Goal: Information Seeking & Learning: Learn about a topic

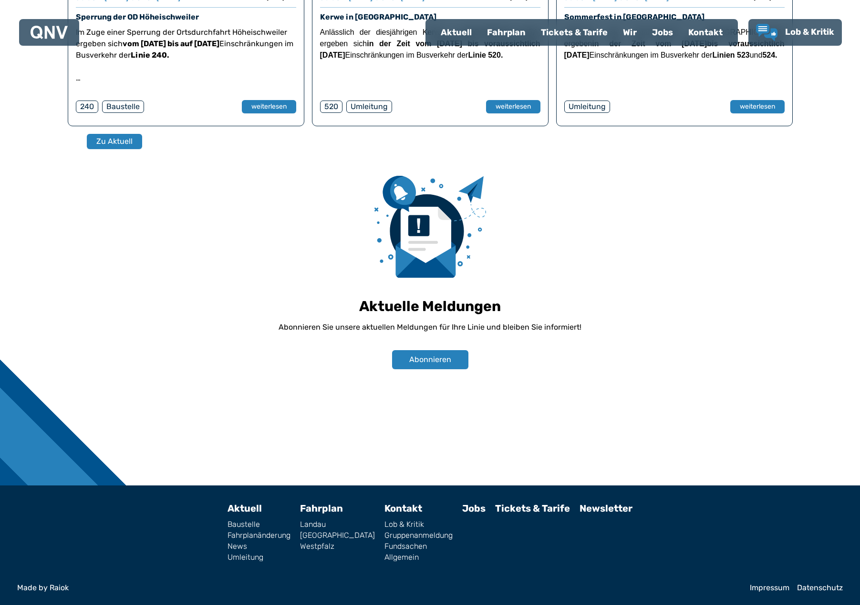
scroll to position [640, 0]
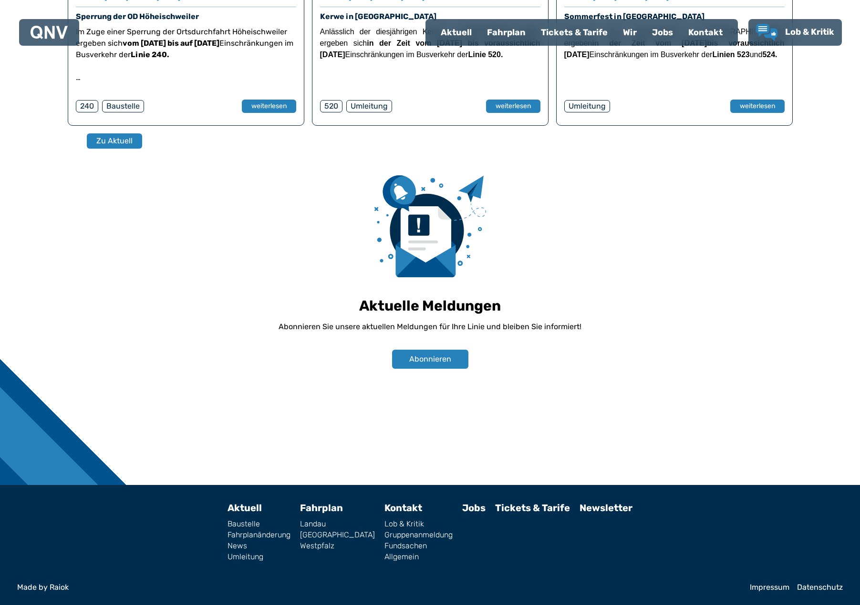
click at [808, 592] on link "Datenschutz" at bounding box center [820, 588] width 46 height 8
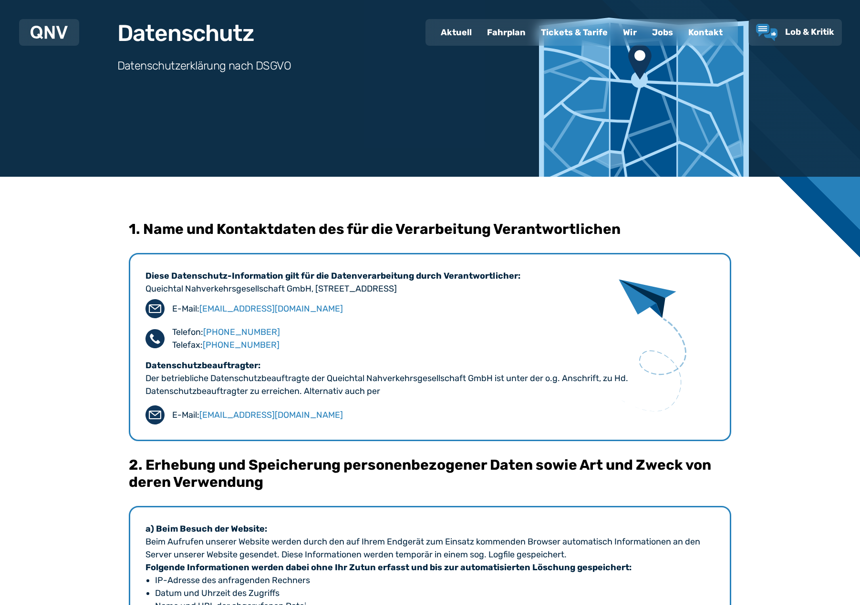
scroll to position [95, 0]
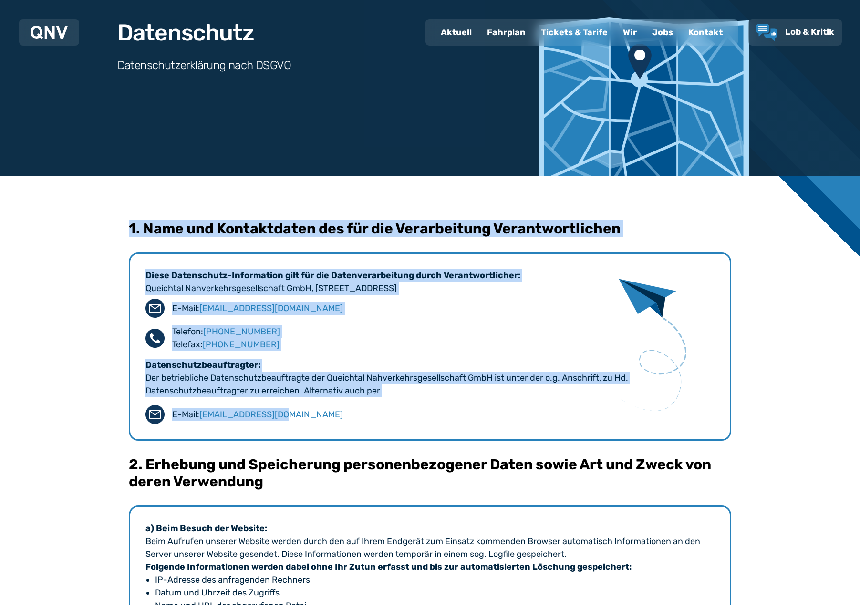
drag, startPoint x: 124, startPoint y: 225, endPoint x: 418, endPoint y: 420, distance: 352.9
copy div "1. Name und Kontaktdaten des für die Verarbeitung Verantwortlichen Diese Datens…"
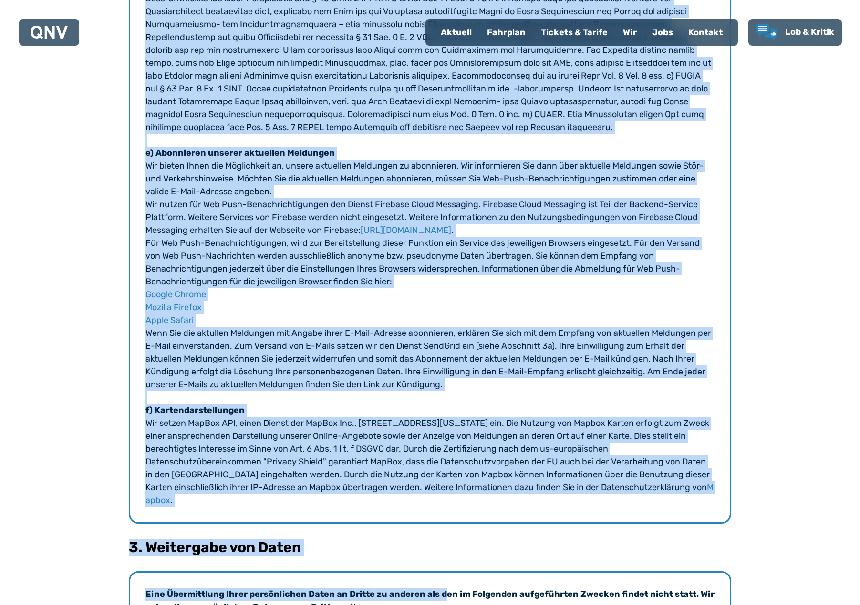
scroll to position [1383, 0]
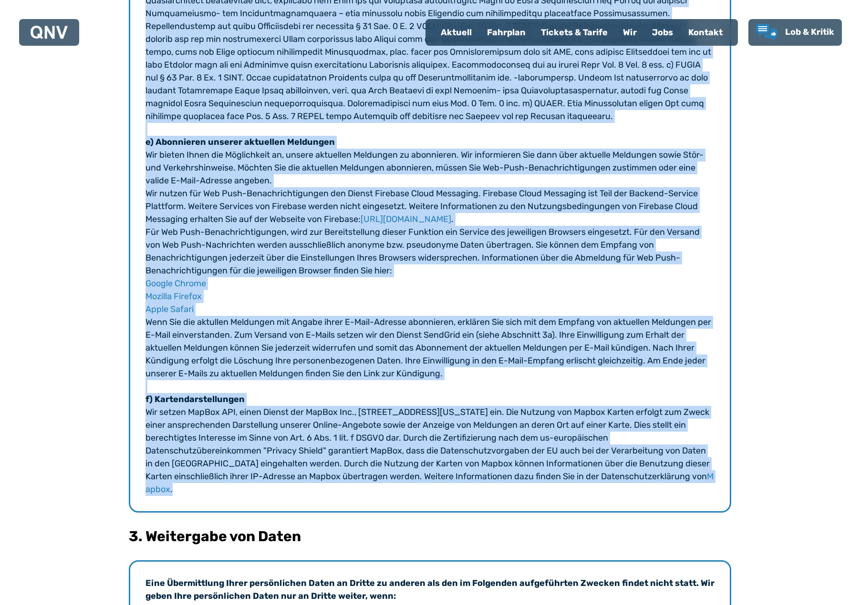
drag, startPoint x: 123, startPoint y: 78, endPoint x: 443, endPoint y: 532, distance: 555.4
click at [443, 532] on div "1. Name und Kontaktdaten des für die Verarbeitung Verantwortlichen Diese Datens…" at bounding box center [430, 439] width 860 height 3100
copy div "5. Lore ips Dolorsitamet con adi eli Seddoeiusmod Temporincididunt Utlab Etdolo…"
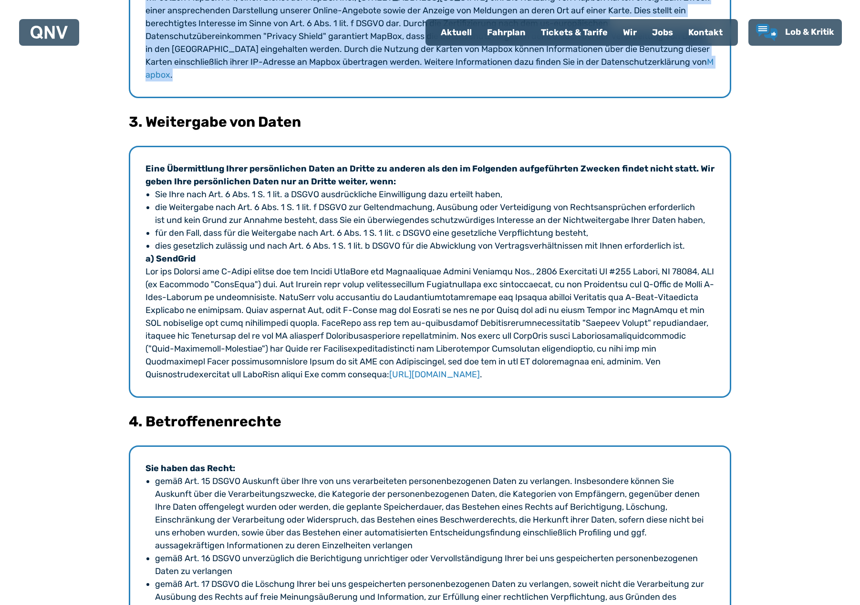
scroll to position [1812, 0]
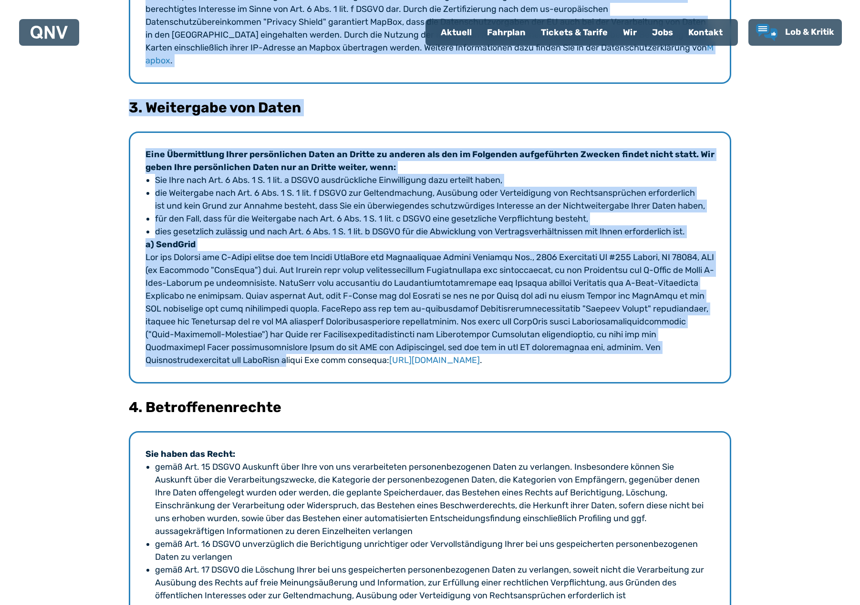
drag, startPoint x: 127, startPoint y: 146, endPoint x: 362, endPoint y: 414, distance: 356.4
click at [362, 414] on div "1. Name und Kontaktdaten des für die Verarbeitung Verantwortlichen Diese Datens…" at bounding box center [430, 10] width 860 height 3100
click at [351, 225] on li "für den Fall, dass für die Weitergabe nach Art. 6 Abs. 1 S. 1 lit. c DSGVO eine…" at bounding box center [430, 219] width 550 height 13
click at [351, 213] on li "die Weitergabe nach Art. 6 Abs. 1 S. 1 lit. f DSGVO zur Geltendmachung, Ausübun…" at bounding box center [430, 200] width 550 height 26
drag, startPoint x: 127, startPoint y: 140, endPoint x: 495, endPoint y: 409, distance: 456.5
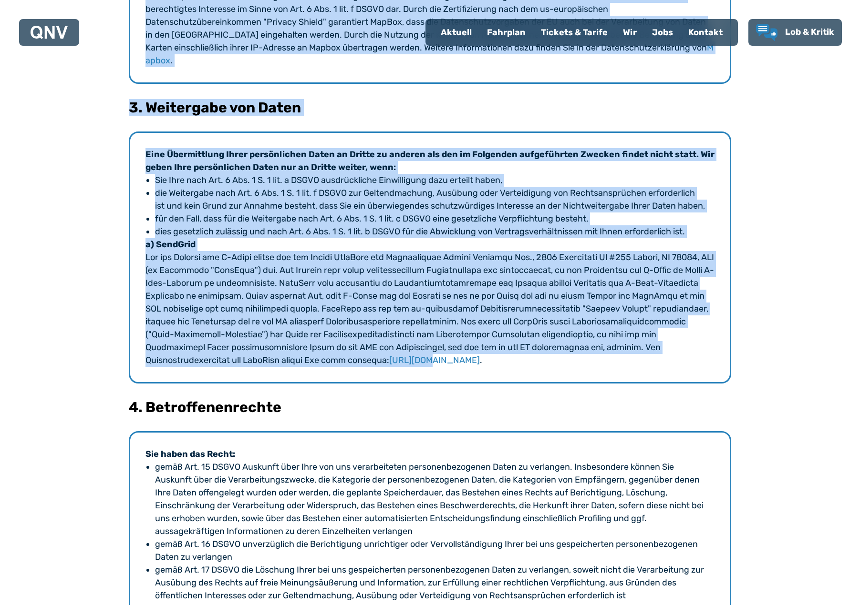
click at [495, 409] on div "1. Name und Kontaktdaten des für die Verarbeitung Verantwortlichen Diese Datens…" at bounding box center [430, 10] width 860 height 3100
drag, startPoint x: 495, startPoint y: 409, endPoint x: 514, endPoint y: 410, distance: 18.6
click at [480, 366] on link "[URL][DOMAIN_NAME]" at bounding box center [434, 360] width 91 height 10
click at [134, 172] on div "Eine Übermittlung Ihrer persönlichen Daten an Dritte zu anderen als den im Folg…" at bounding box center [430, 258] width 602 height 252
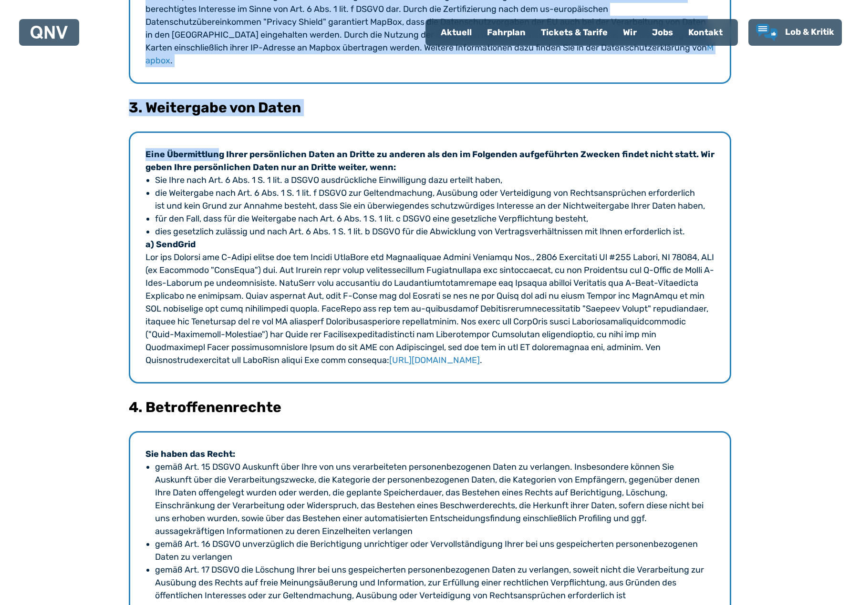
drag, startPoint x: 128, startPoint y: 141, endPoint x: 191, endPoint y: 187, distance: 78.2
click at [219, 198] on div "1. Name und Kontaktdaten des für die Verarbeitung Verantwortlichen Diese Datens…" at bounding box center [430, 10] width 860 height 3100
click at [137, 116] on h3 "3. Weitergabe von Daten" at bounding box center [430, 107] width 602 height 17
click at [129, 116] on h3 "3. Weitergabe von Daten" at bounding box center [430, 107] width 602 height 17
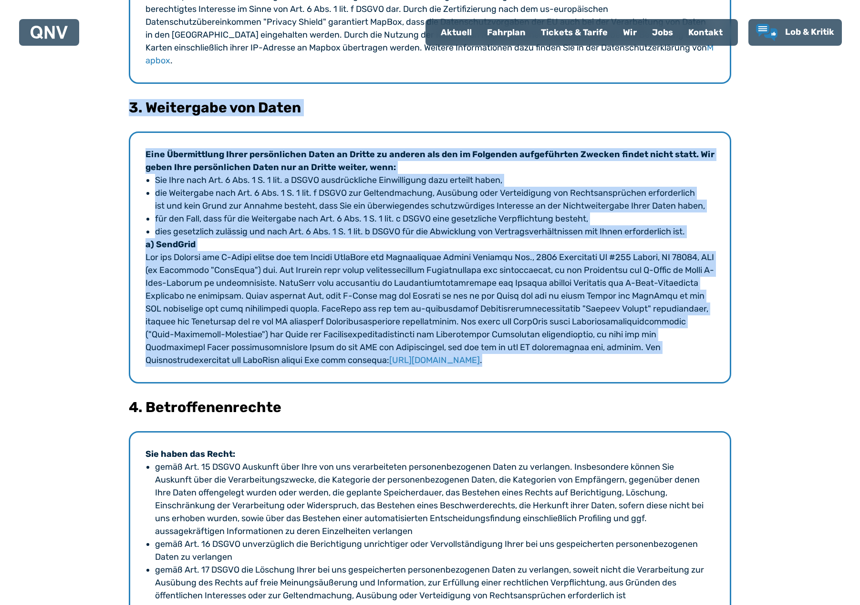
drag, startPoint x: 129, startPoint y: 147, endPoint x: 621, endPoint y: 430, distance: 566.8
click at [621, 384] on section "3. Weitergabe von Daten Eine Übermittlung Ihrer persönlichen Daten an Dritte zu…" at bounding box center [430, 241] width 602 height 285
copy section "6. Loremipsum dol Sitam Cons Adipiscingel Seddo eiusmodtempo Incid ut Labore et…"
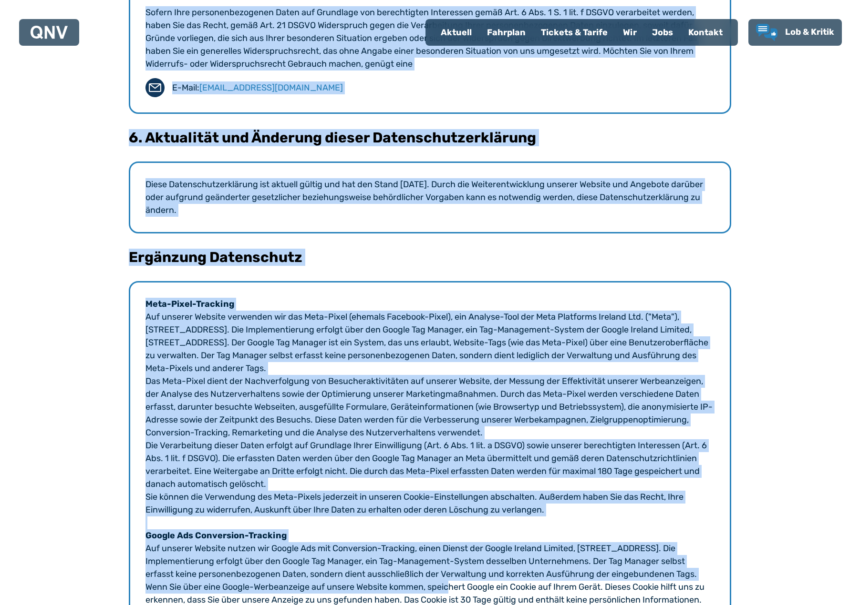
scroll to position [2951, 0]
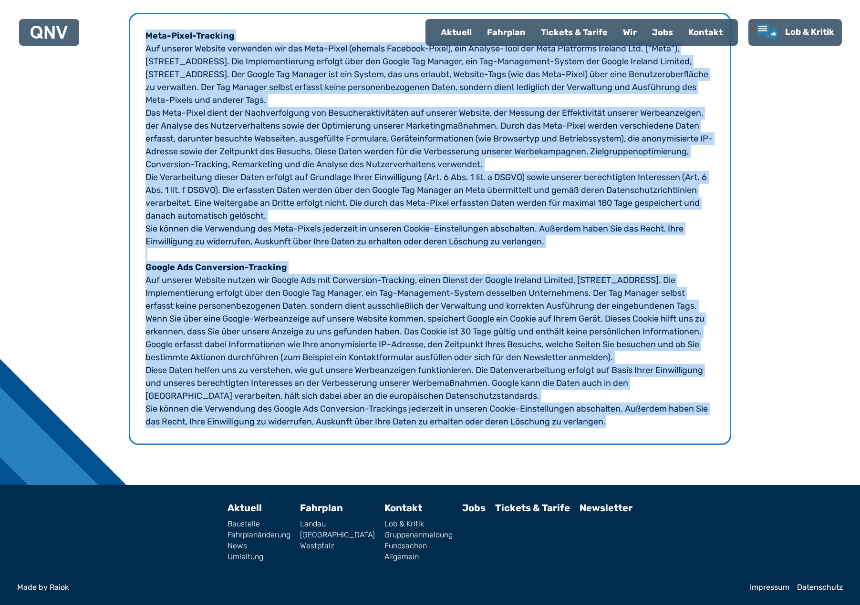
drag, startPoint x: 126, startPoint y: 126, endPoint x: 702, endPoint y: 431, distance: 652.0
copy div "5. Lore ips Dolorsitamet con adi eli Seddoeiusmod Temporincididunt Utlab Etdolo…"
